Goal: Task Accomplishment & Management: Manage account settings

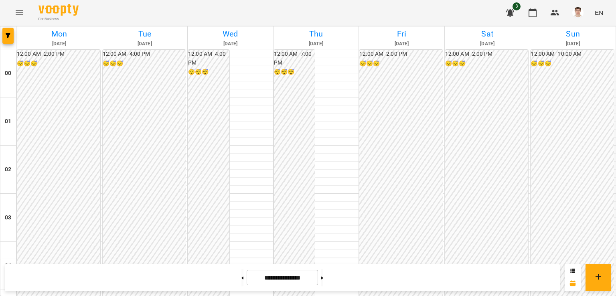
scroll to position [864, 0]
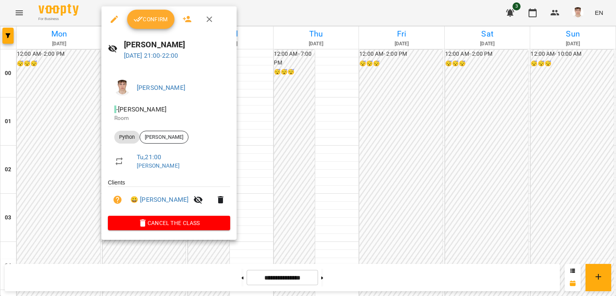
click at [154, 16] on span "Confirm" at bounding box center [150, 19] width 34 height 10
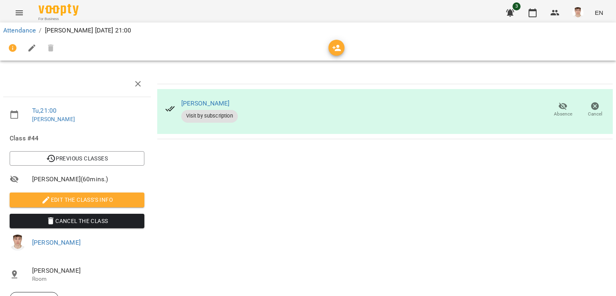
click at [65, 202] on span "Edit the class's Info" at bounding box center [77, 200] width 122 height 10
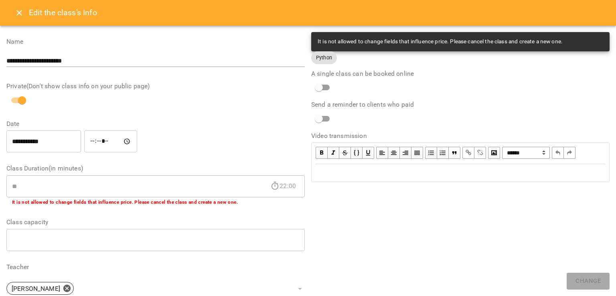
scroll to position [196, 0]
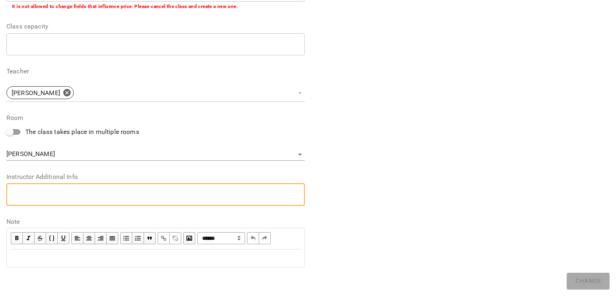
click at [69, 190] on textarea at bounding box center [155, 194] width 287 height 8
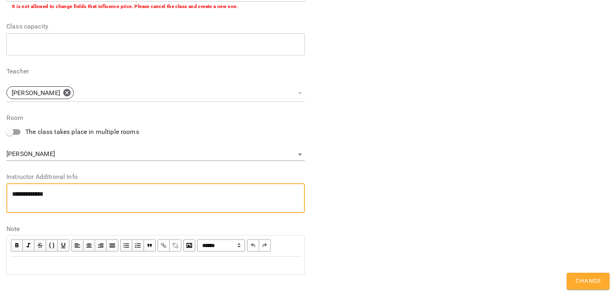
scroll to position [0, 0]
paste textarea "**********"
type textarea "**********"
click at [572, 279] on button "Change" at bounding box center [587, 281] width 43 height 17
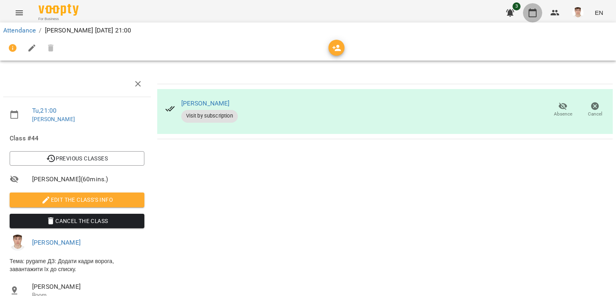
click at [534, 18] on button "button" at bounding box center [532, 12] width 19 height 19
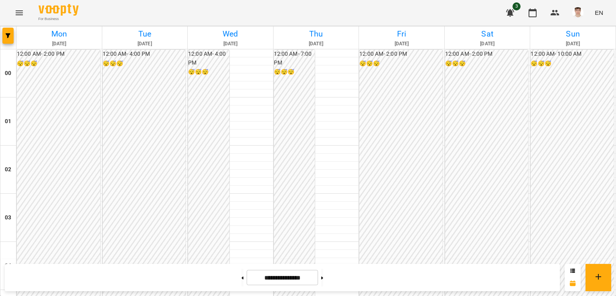
scroll to position [864, 0]
